Goal: Task Accomplishment & Management: Manage account settings

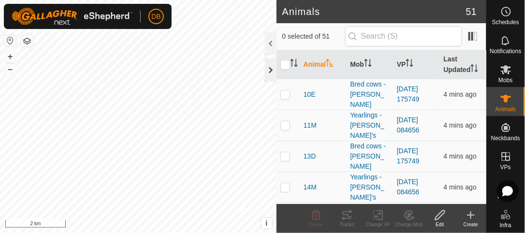
click at [270, 72] on div at bounding box center [271, 69] width 12 height 23
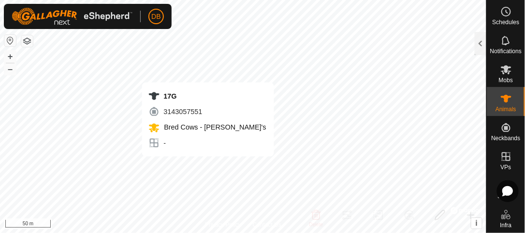
checkbox input "true"
